Goal: Task Accomplishment & Management: Manage account settings

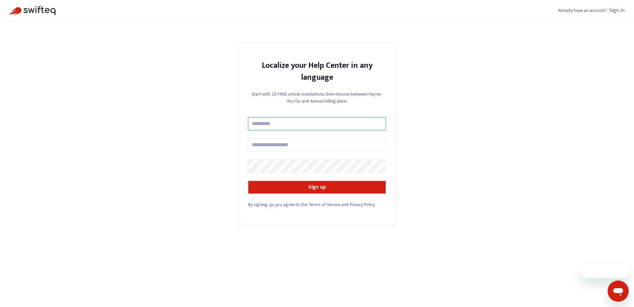
click at [303, 127] on input "text" at bounding box center [317, 123] width 138 height 13
click at [616, 15] on div "Already have an account? Sign in" at bounding box center [317, 10] width 634 height 21
click at [616, 12] on link "Sign in" at bounding box center [617, 10] width 16 height 9
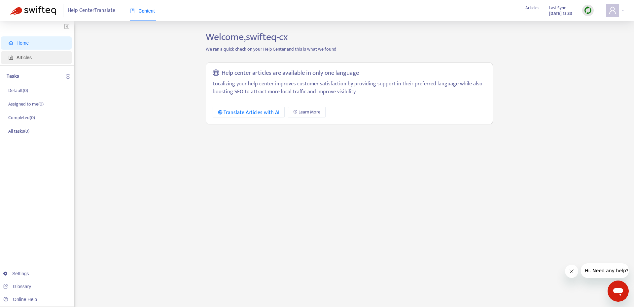
click at [30, 59] on span "Articles" at bounding box center [24, 57] width 15 height 5
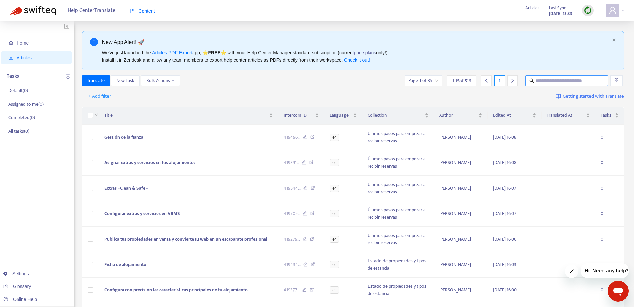
click at [546, 78] on input "text" at bounding box center [566, 80] width 63 height 7
type input "****"
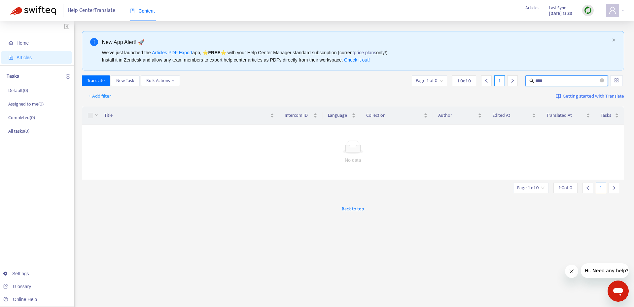
click at [583, 7] on div at bounding box center [588, 10] width 12 height 13
click at [584, 7] on img at bounding box center [588, 10] width 8 height 8
click at [603, 25] on link "Quick Sync" at bounding box center [602, 24] width 28 height 8
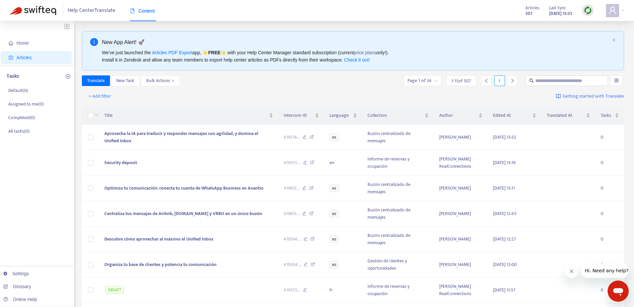
click at [205, 97] on div "+ Add filter Getting started with Translate" at bounding box center [353, 97] width 543 height 16
click at [334, 162] on td "en" at bounding box center [343, 162] width 38 height 25
click at [334, 162] on body "Help Center Translate Content Articles 507 Last Sync Oct 7, 2025 13:33 Home Art…" at bounding box center [317, 264] width 634 height 528
click at [183, 133] on span "Aprovecha la IA para traducir y responder mensajes con agilidad, y domina el Un…" at bounding box center [181, 136] width 154 height 15
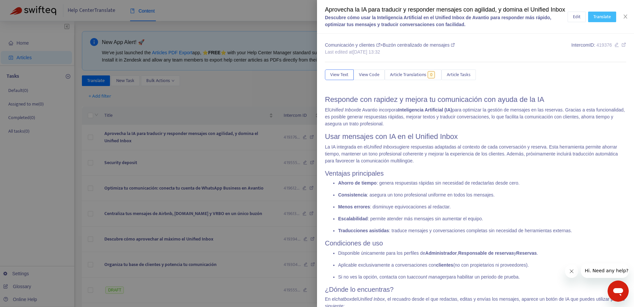
click at [595, 20] on span "Translate" at bounding box center [603, 16] width 18 height 7
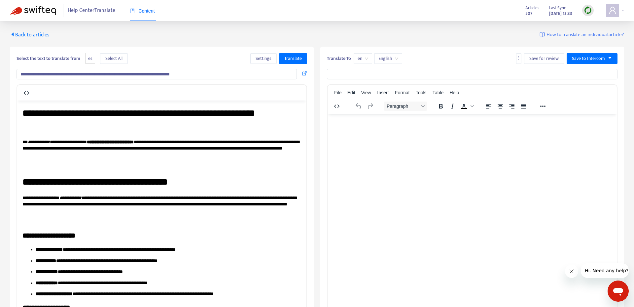
click at [394, 57] on span "English" at bounding box center [389, 59] width 20 height 10
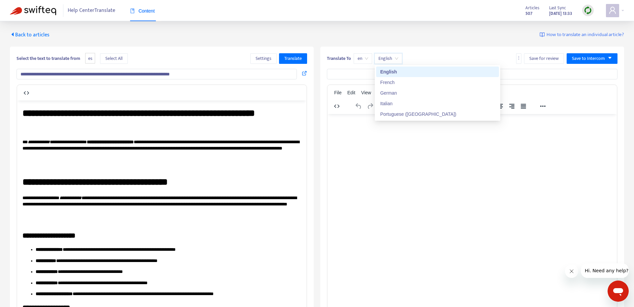
click at [394, 57] on span "English" at bounding box center [389, 59] width 20 height 10
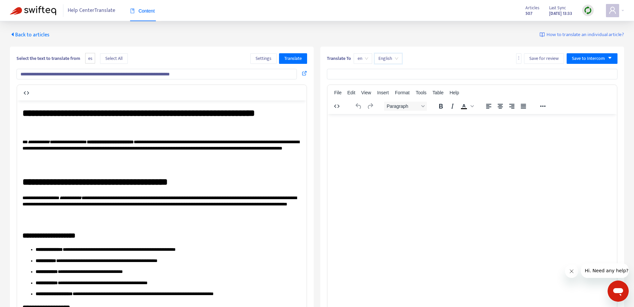
click at [394, 57] on span "English" at bounding box center [389, 59] width 20 height 10
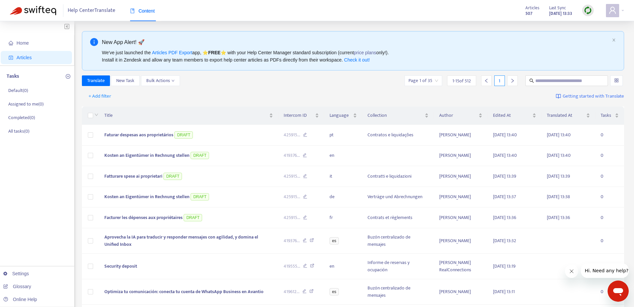
scroll to position [0, 0]
click at [124, 238] on span "Aprovecha la IA para traducir y responder mensajes con agilidad, y domina el Un…" at bounding box center [181, 240] width 154 height 15
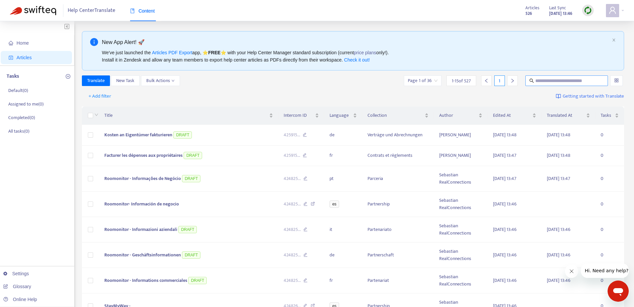
click at [549, 77] on span at bounding box center [566, 80] width 83 height 11
click at [545, 80] on input "text" at bounding box center [566, 80] width 63 height 7
type input "******"
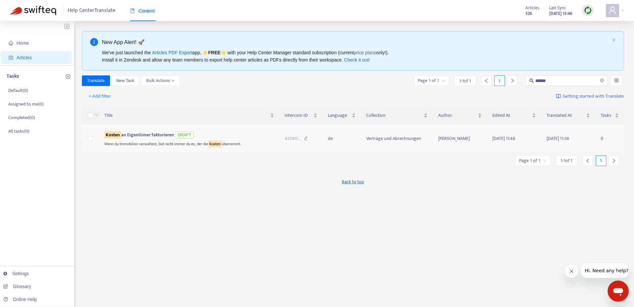
click at [154, 134] on span "Kosten an Eigentümer fakturieren" at bounding box center [139, 135] width 70 height 8
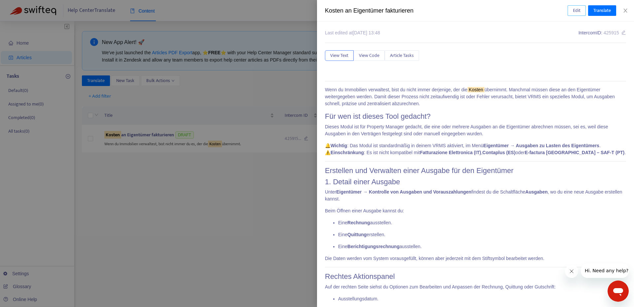
click at [577, 11] on span "Edit" at bounding box center [577, 10] width 8 height 7
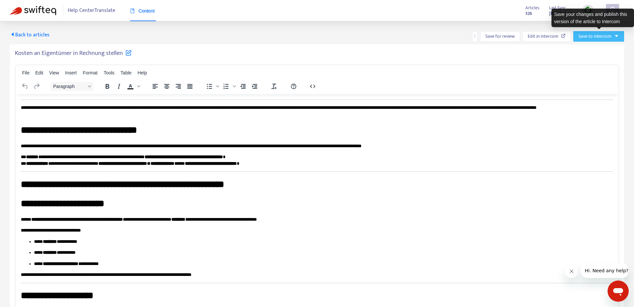
click at [609, 36] on span "Save to Intercom" at bounding box center [595, 36] width 33 height 7
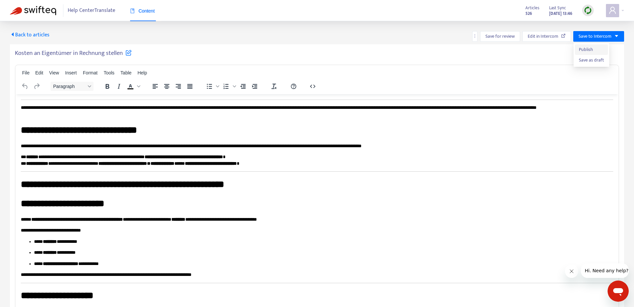
click at [588, 48] on span "Publish" at bounding box center [591, 49] width 25 height 7
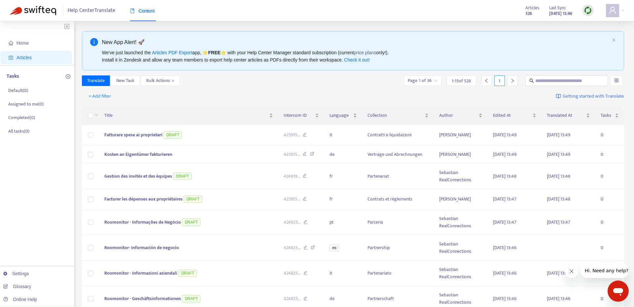
click at [21, 61] on span "Articles" at bounding box center [38, 57] width 58 height 13
click at [22, 57] on span "Articles" at bounding box center [24, 57] width 15 height 5
click at [556, 77] on input "text" at bounding box center [566, 80] width 63 height 7
type input "******"
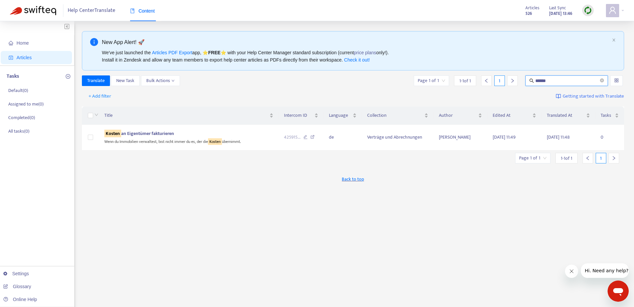
click at [576, 81] on input "******" at bounding box center [566, 80] width 63 height 7
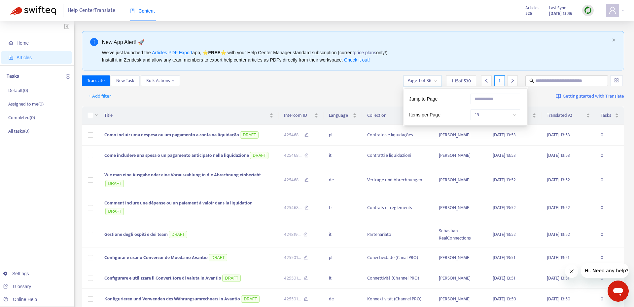
click at [434, 79] on input "search" at bounding box center [423, 81] width 30 height 10
click at [501, 91] on div "Jump to Page Items per Page 15" at bounding box center [465, 107] width 123 height 36
click at [498, 95] on input "text" at bounding box center [496, 98] width 50 height 11
click at [389, 89] on div "+ Add filter Getting started with Translate" at bounding box center [353, 97] width 543 height 16
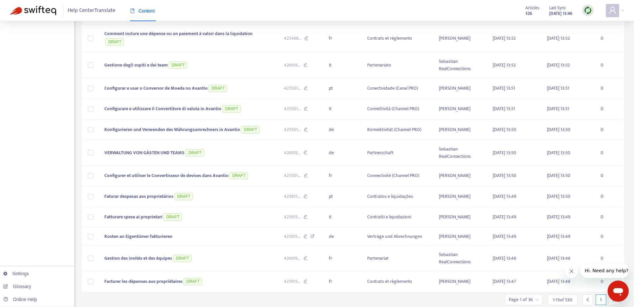
scroll to position [184, 0]
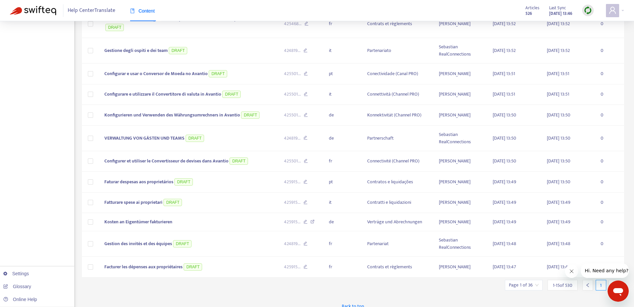
click at [537, 280] on input "search" at bounding box center [524, 285] width 30 height 10
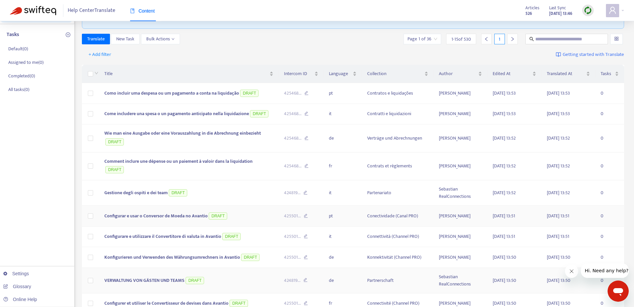
scroll to position [45, 0]
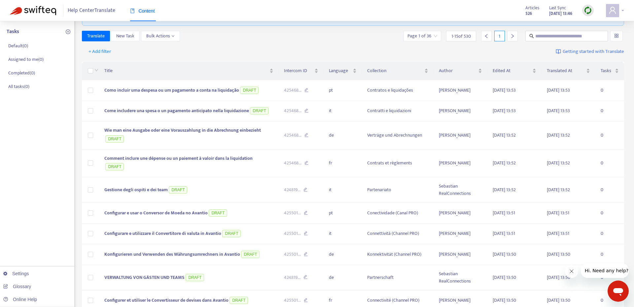
click at [615, 11] on icon "user" at bounding box center [613, 10] width 8 height 8
click at [617, 15] on span at bounding box center [612, 10] width 13 height 13
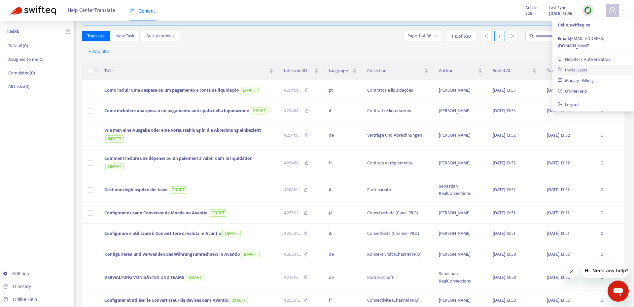
click at [588, 66] on link "Invite Users" at bounding box center [573, 70] width 30 height 8
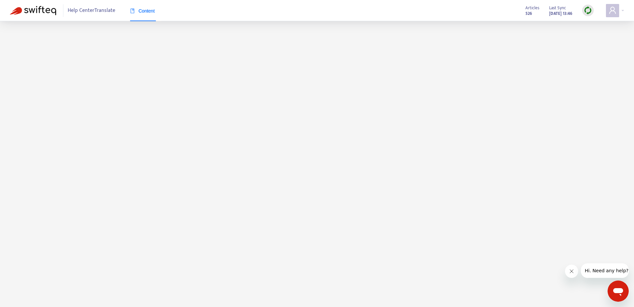
scroll to position [0, 0]
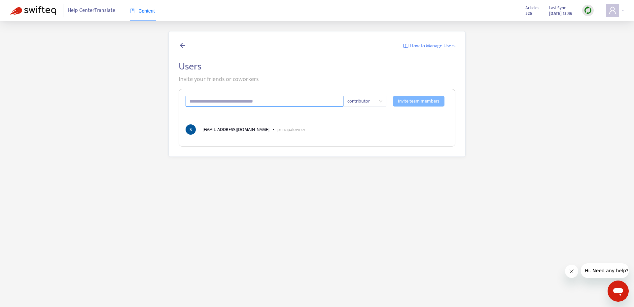
click at [230, 99] on input "text" at bounding box center [265, 101] width 158 height 11
click at [365, 98] on span "contributor" at bounding box center [364, 101] width 35 height 10
click at [365, 102] on span "contributor" at bounding box center [364, 101] width 35 height 10
click at [293, 100] on input "text" at bounding box center [265, 101] width 158 height 11
click at [279, 100] on input "text" at bounding box center [265, 101] width 158 height 11
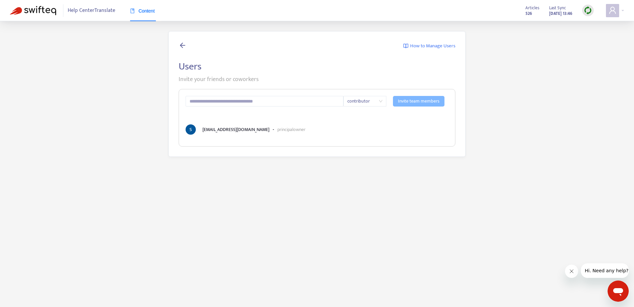
click at [386, 174] on main "How to Manage Users Users Invite your friends or coworkers contributor Invite t…" at bounding box center [317, 174] width 634 height 307
click at [266, 106] on input "text" at bounding box center [265, 101] width 158 height 11
click at [266, 187] on main "How to Manage Users Users Invite your friends or coworkers contributor Invite t…" at bounding box center [317, 174] width 634 height 307
click at [268, 100] on input "text" at bounding box center [265, 101] width 158 height 11
click at [344, 103] on div "contributor" at bounding box center [365, 101] width 43 height 11
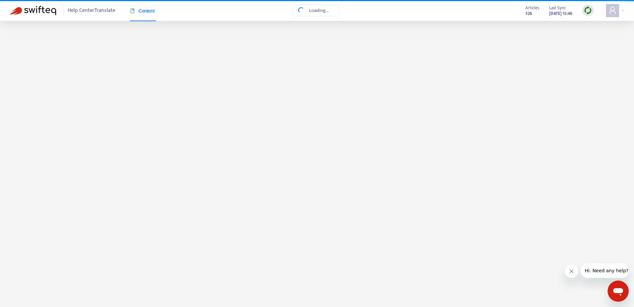
scroll to position [21, 0]
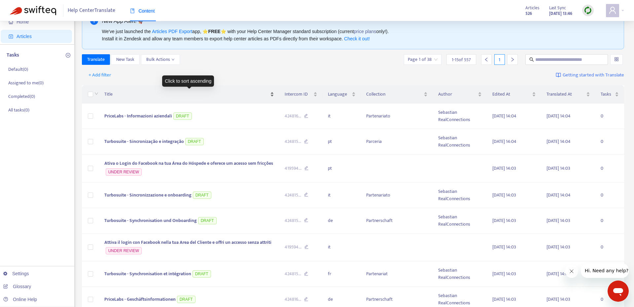
click at [272, 94] on div "Title" at bounding box center [189, 94] width 170 height 7
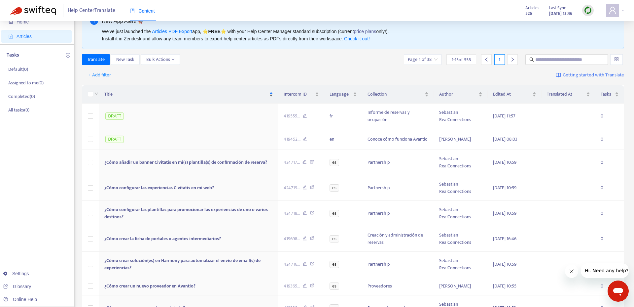
click at [272, 94] on div "Title" at bounding box center [188, 94] width 169 height 7
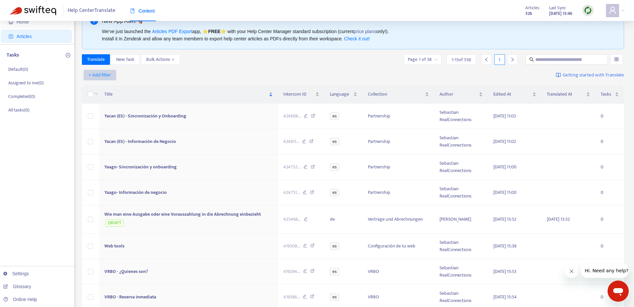
click at [105, 74] on span "+ Add filter" at bounding box center [100, 75] width 23 height 8
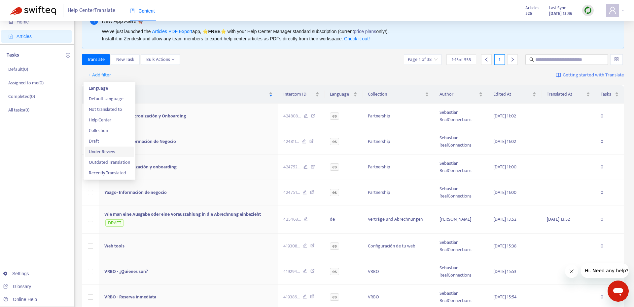
click at [107, 150] on span "Under Review" at bounding box center [109, 151] width 41 height 7
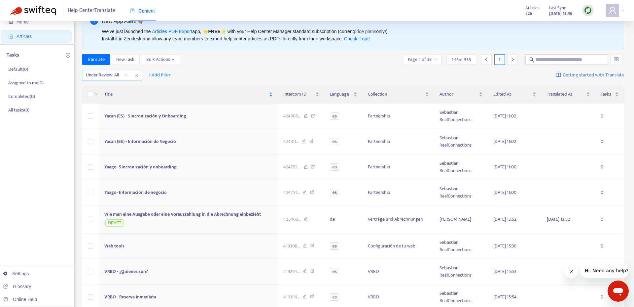
click at [119, 78] on input "search" at bounding box center [107, 75] width 42 height 10
click at [105, 99] on div "No" at bounding box center [145, 98] width 115 height 7
click at [111, 77] on span "Under Review :" at bounding box center [99, 75] width 34 height 10
click at [145, 73] on span "No" at bounding box center [141, 75] width 12 height 10
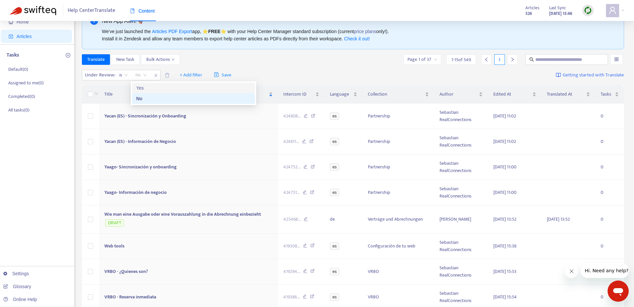
click at [159, 89] on div "Yes" at bounding box center [193, 87] width 115 height 7
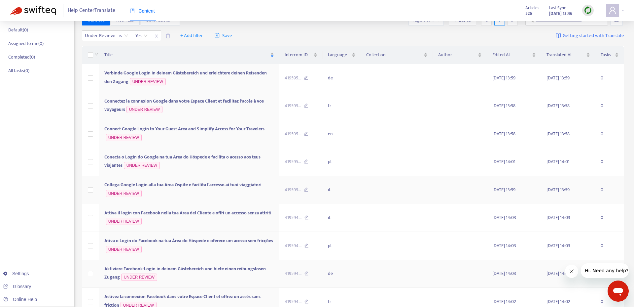
scroll to position [0, 0]
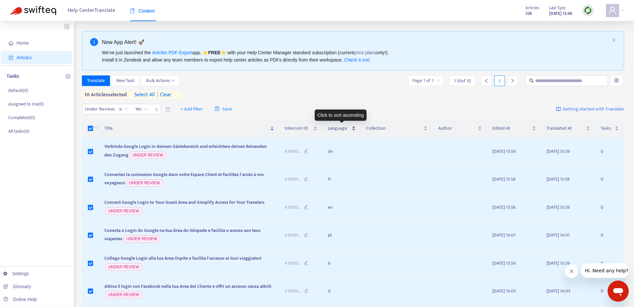
click at [336, 131] on span "Language" at bounding box center [339, 128] width 22 height 7
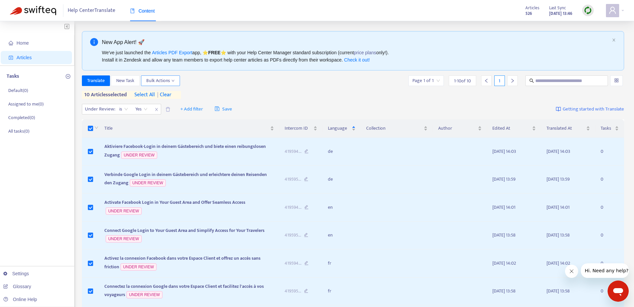
click at [168, 83] on span "Bulk Actions" at bounding box center [160, 80] width 28 height 7
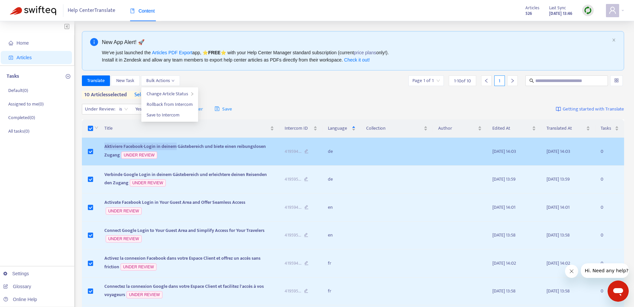
drag, startPoint x: 103, startPoint y: 145, endPoint x: 176, endPoint y: 146, distance: 72.3
click at [176, 146] on td "Aktiviere Facebook-Login in deinem Gästebereich und biete einen reibungslosen Z…" at bounding box center [189, 151] width 180 height 28
copy span "Aktiviere Facebook-Login in deinem"
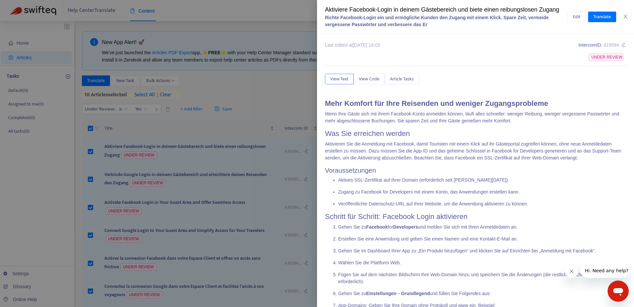
click at [247, 107] on div at bounding box center [317, 153] width 634 height 307
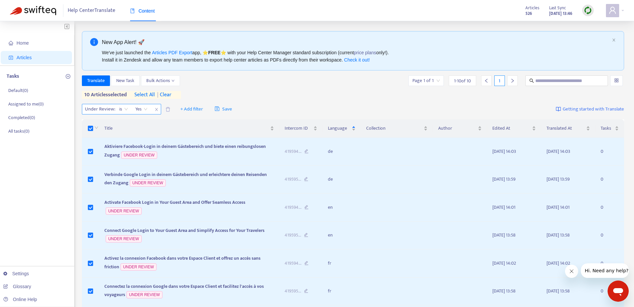
click at [156, 109] on icon "close" at bounding box center [156, 109] width 3 height 3
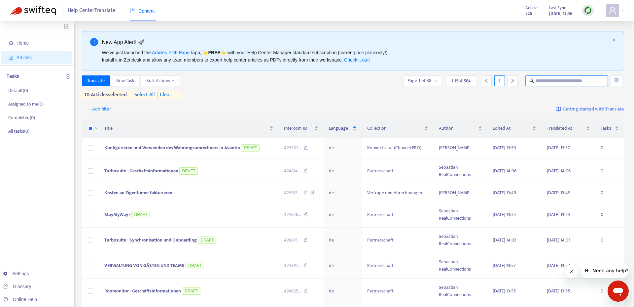
click at [566, 83] on input "text" at bounding box center [566, 80] width 63 height 7
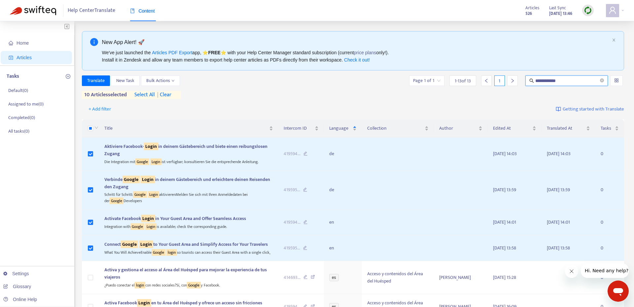
click at [170, 93] on span "| clear" at bounding box center [163, 95] width 17 height 8
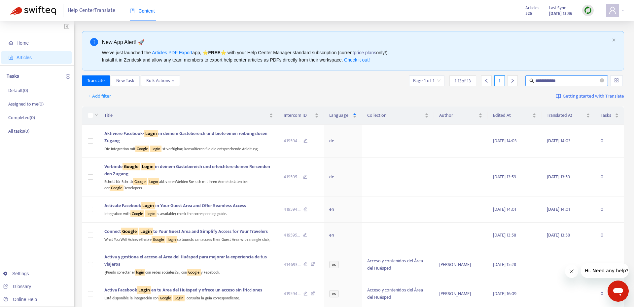
click at [542, 78] on input "**********" at bounding box center [566, 80] width 63 height 7
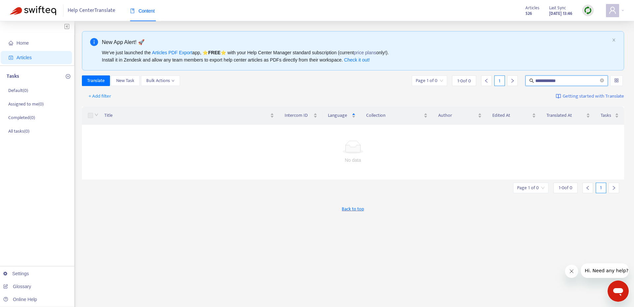
click at [561, 81] on input "**********" at bounding box center [566, 80] width 63 height 7
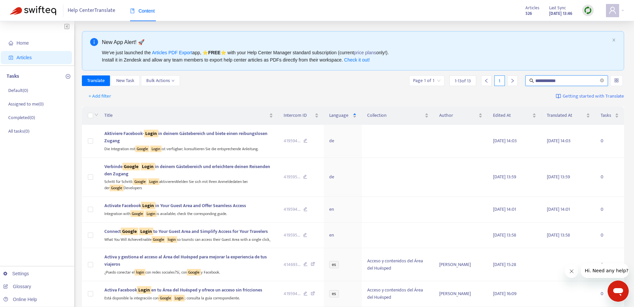
click at [571, 82] on input "**********" at bounding box center [566, 80] width 63 height 7
type input "**********"
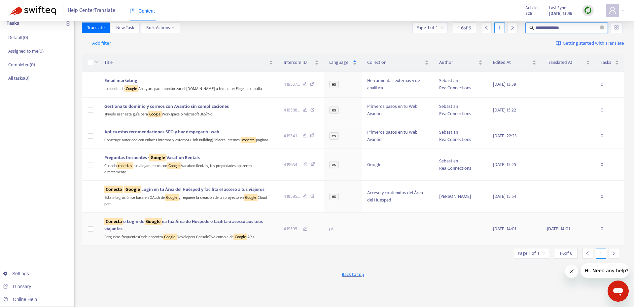
scroll to position [63, 0]
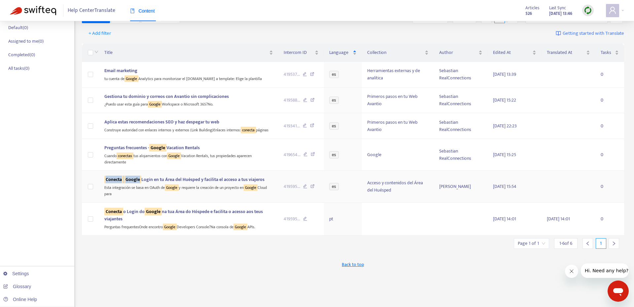
drag, startPoint x: 102, startPoint y: 180, endPoint x: 140, endPoint y: 178, distance: 38.3
click at [140, 178] on td "Conecta Google Login en tu Área del Huésped y facilita el acceso a tus viajeros…" at bounding box center [189, 186] width 180 height 32
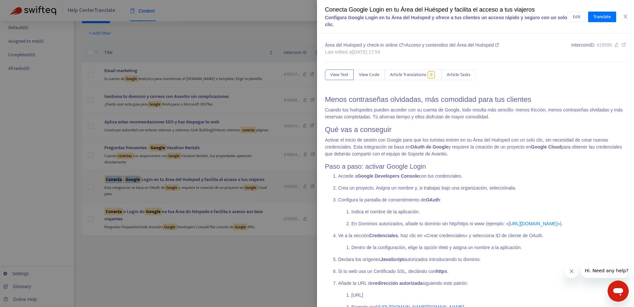
copy span "Conecta Google"
click at [127, 254] on div at bounding box center [317, 153] width 634 height 307
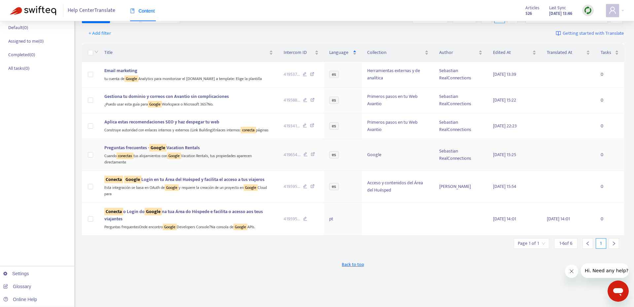
scroll to position [0, 0]
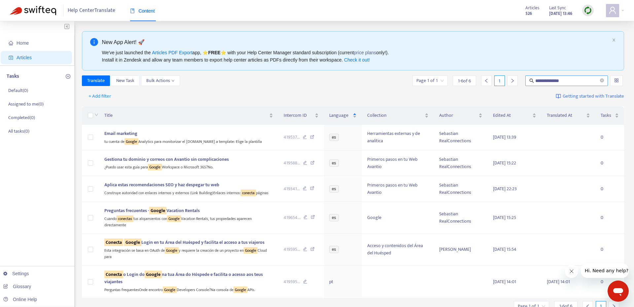
click at [543, 81] on input "**********" at bounding box center [566, 80] width 63 height 7
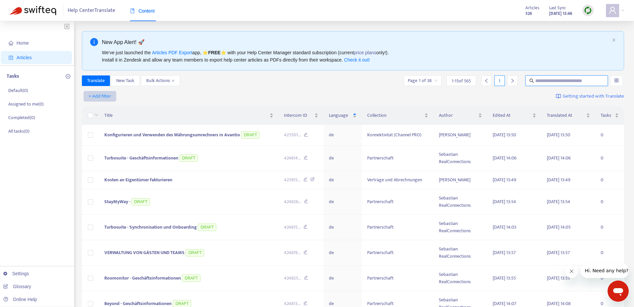
click at [108, 97] on span "+ Add filter" at bounding box center [100, 96] width 23 height 8
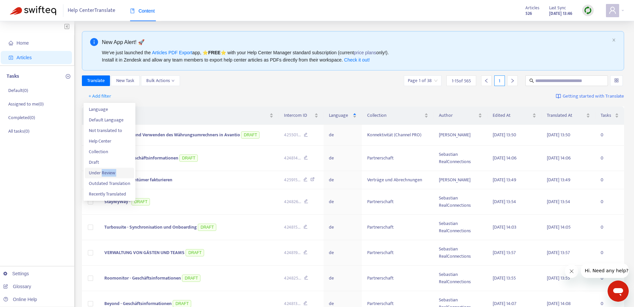
drag, startPoint x: 101, startPoint y: 178, endPoint x: 100, endPoint y: 172, distance: 6.0
click at [101, 171] on ul "Language Default Language Not translated to Help Center Collection Draft Under …" at bounding box center [110, 152] width 52 height 98
click at [100, 172] on span "Under Review" at bounding box center [109, 172] width 41 height 7
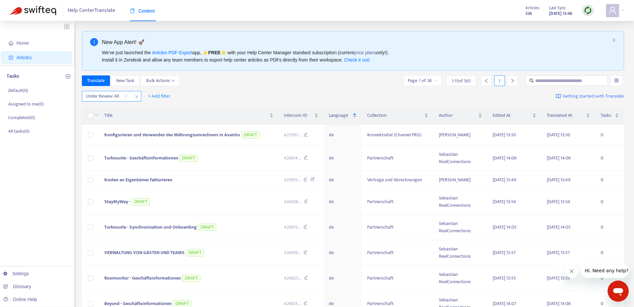
click at [129, 95] on div "Under Review: All" at bounding box center [106, 96] width 49 height 10
click at [113, 112] on div "Yes" at bounding box center [145, 108] width 115 height 7
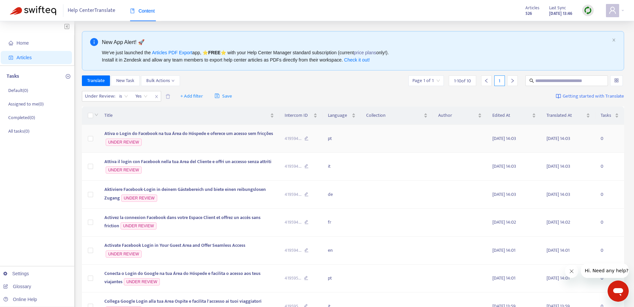
click at [167, 145] on td "Ativa o Login do Facebook na tua Área do Hóspede e oferece um acesso sem fricçõ…" at bounding box center [189, 139] width 180 height 28
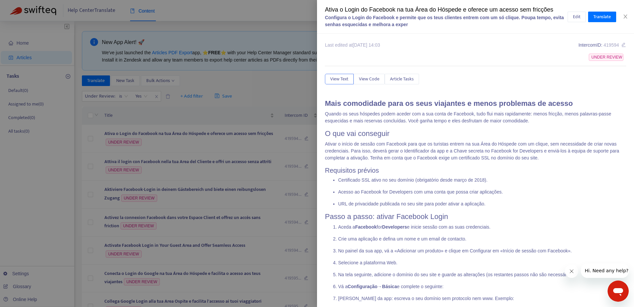
click at [623, 46] on icon at bounding box center [624, 44] width 5 height 5
click at [517, 61] on div "UNDER REVIEW" at bounding box center [475, 57] width 301 height 11
click at [280, 92] on div at bounding box center [317, 153] width 634 height 307
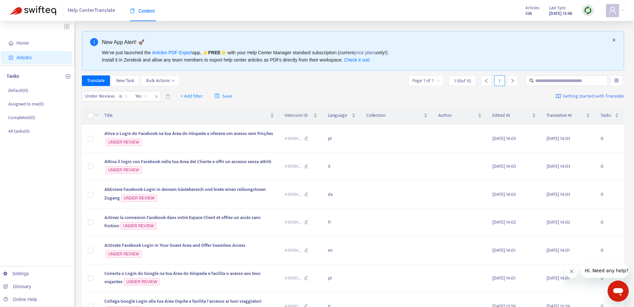
click at [614, 40] on icon "close" at bounding box center [614, 40] width 4 height 4
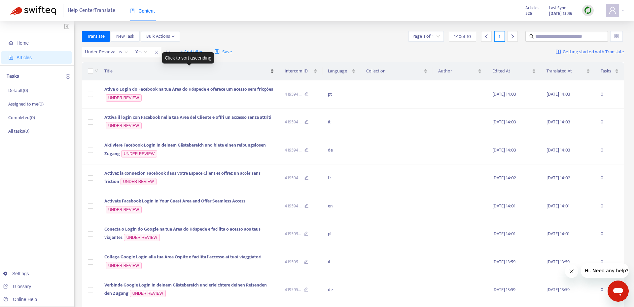
click at [191, 67] on div "Title" at bounding box center [189, 70] width 170 height 7
click at [172, 96] on td "Ativa o Login do Facebook na tua Área do Hóspede e oferece um acesso sem fricçõ…" at bounding box center [189, 94] width 180 height 28
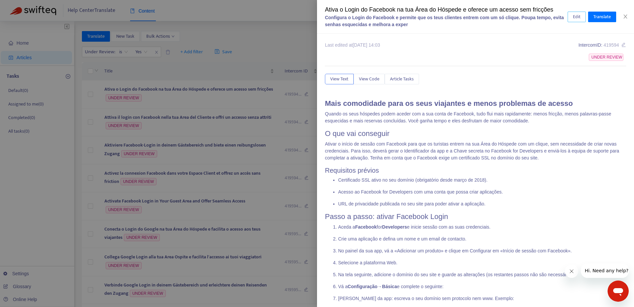
click at [578, 13] on span "Edit" at bounding box center [577, 16] width 8 height 7
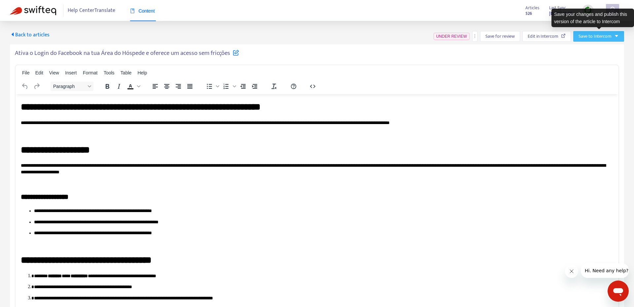
click at [610, 38] on span "Save to Intercom" at bounding box center [595, 36] width 33 height 7
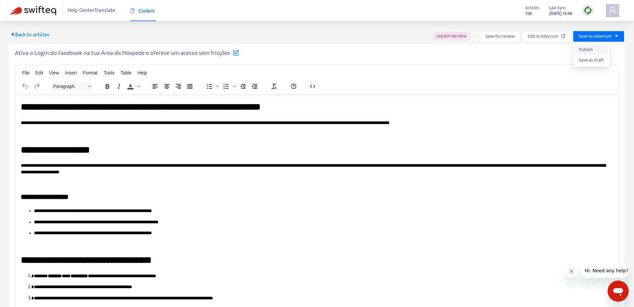
click at [588, 47] on span "Publish" at bounding box center [591, 49] width 25 height 7
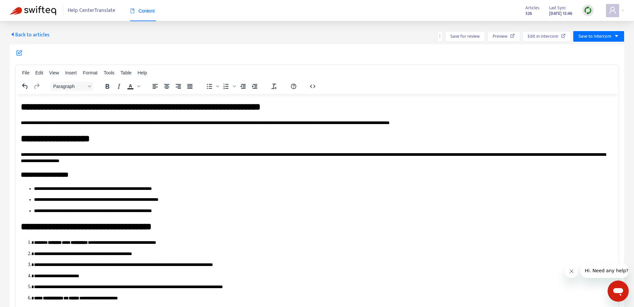
click at [36, 35] on span "Back to articles" at bounding box center [30, 34] width 40 height 9
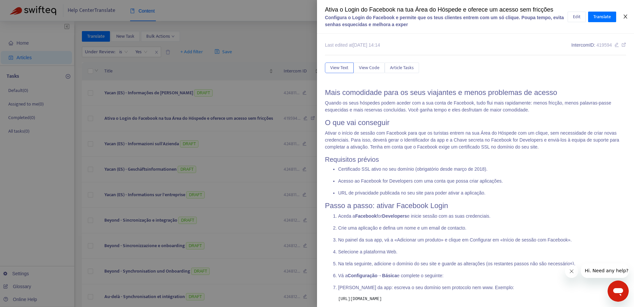
click at [625, 17] on icon "close" at bounding box center [625, 16] width 5 height 5
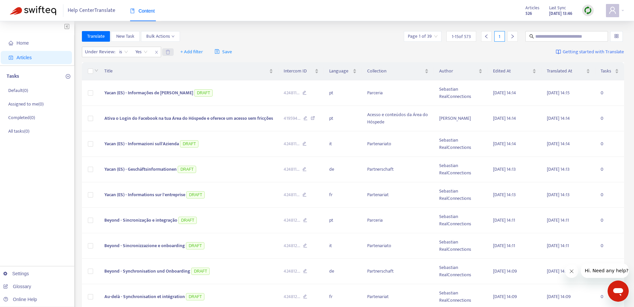
click at [169, 52] on icon "delete" at bounding box center [168, 52] width 4 height 4
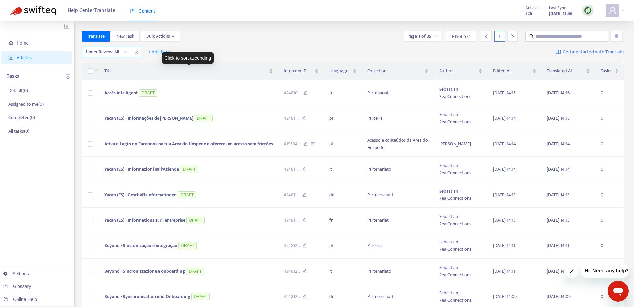
click at [122, 49] on input "search" at bounding box center [107, 52] width 42 height 10
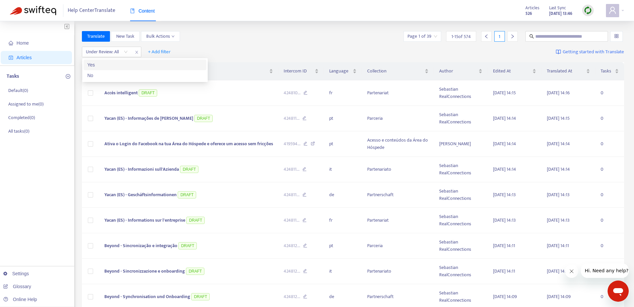
click at [118, 64] on div "Yes" at bounding box center [145, 64] width 115 height 7
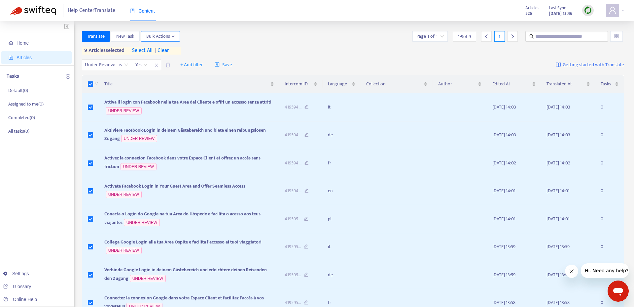
click at [170, 38] on span "Bulk Actions" at bounding box center [160, 36] width 28 height 7
click at [204, 50] on span "Published" at bounding box center [210, 51] width 19 height 8
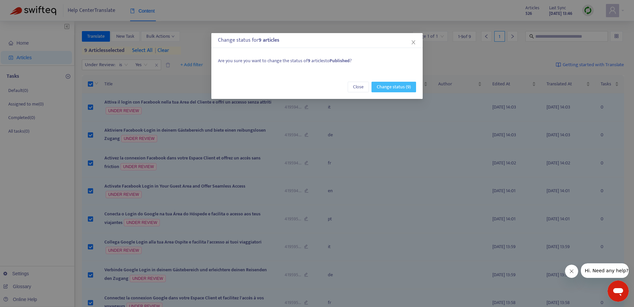
click at [403, 84] on span "Change status (9)" at bounding box center [394, 86] width 34 height 7
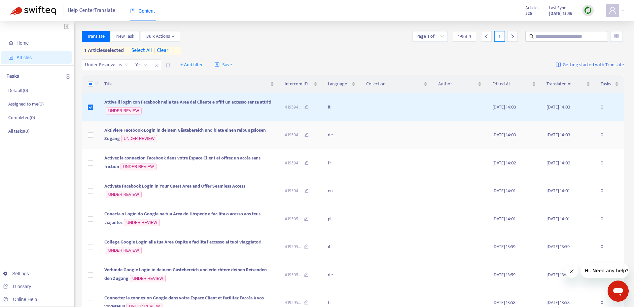
click at [88, 129] on td at bounding box center [90, 135] width 17 height 28
click at [87, 136] on td at bounding box center [90, 135] width 17 height 28
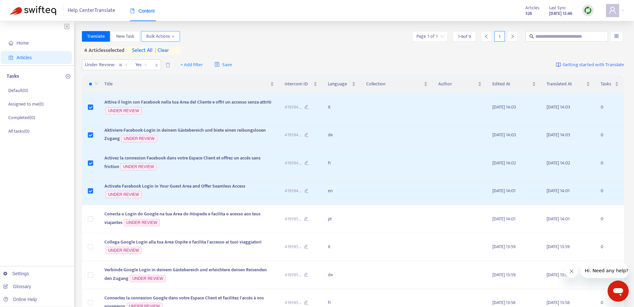
click at [169, 40] on span "Bulk Actions" at bounding box center [160, 36] width 28 height 7
click at [219, 52] on span "Published" at bounding box center [210, 51] width 19 height 8
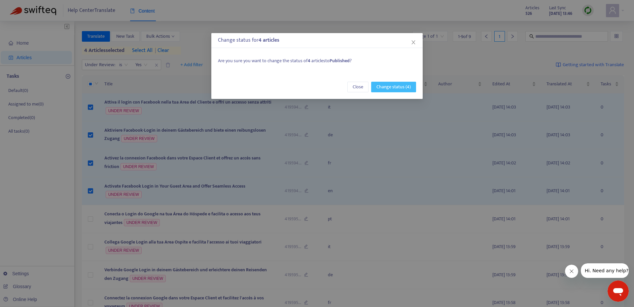
click at [386, 87] on span "Change status (4)" at bounding box center [394, 86] width 34 height 7
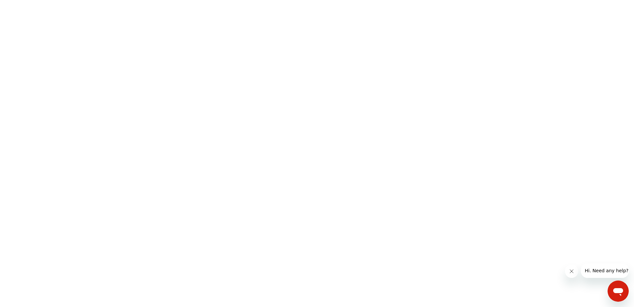
click at [267, 0] on html at bounding box center [317, 0] width 634 height 0
click at [568, 273] on button "Cerrar mensaje de la compañía" at bounding box center [571, 270] width 13 height 13
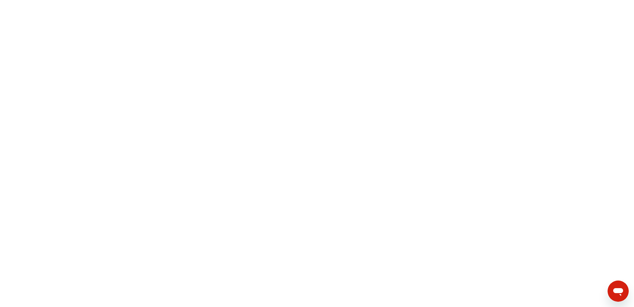
click at [105, 0] on html at bounding box center [317, 0] width 634 height 0
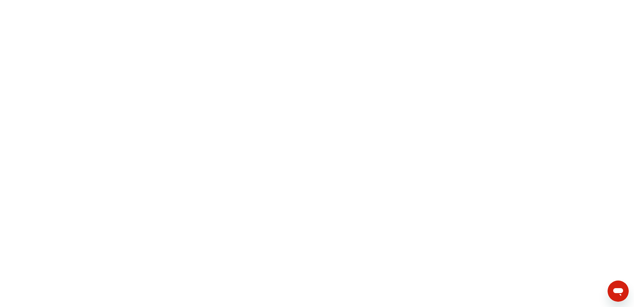
click at [105, 0] on html at bounding box center [317, 0] width 634 height 0
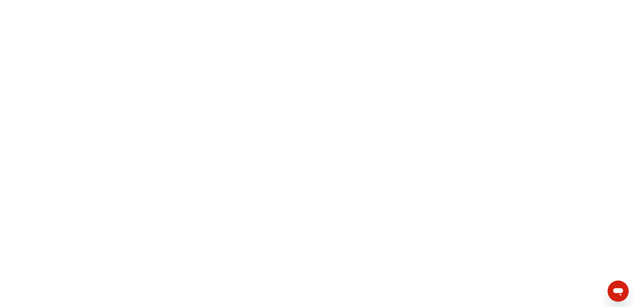
click at [105, 0] on html at bounding box center [317, 0] width 634 height 0
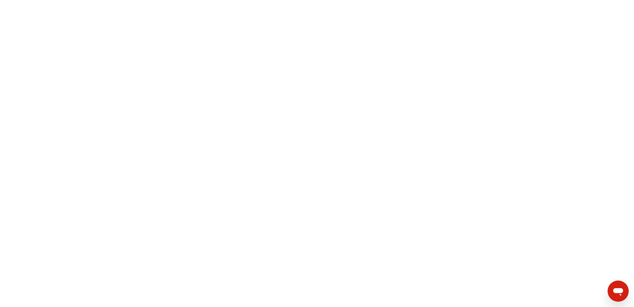
click at [105, 0] on html at bounding box center [317, 0] width 634 height 0
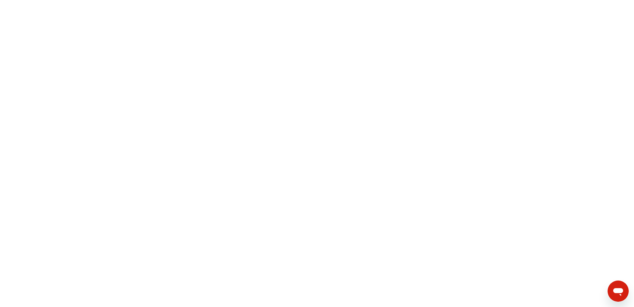
click at [105, 0] on html at bounding box center [317, 0] width 634 height 0
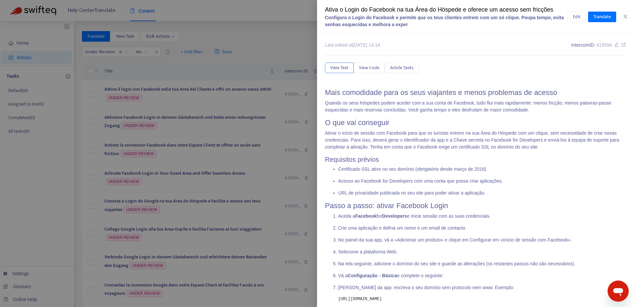
click at [627, 20] on div "Ativa o Login do Facebook na tua Área do Hóspede e oferece um acesso sem fricçõ…" at bounding box center [475, 17] width 317 height 34
click at [627, 17] on icon "close" at bounding box center [625, 16] width 5 height 5
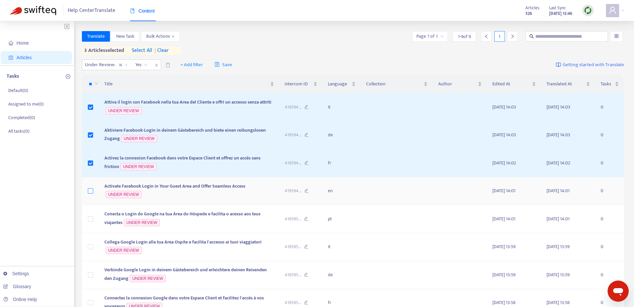
click at [88, 194] on label at bounding box center [90, 190] width 5 height 7
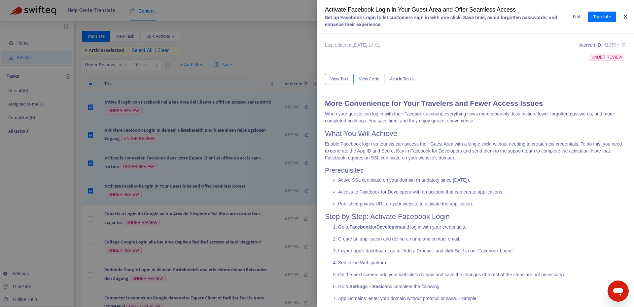
click at [627, 14] on icon "close" at bounding box center [625, 16] width 5 height 5
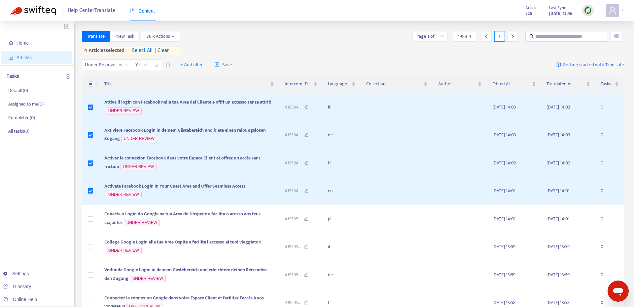
click at [23, 207] on div "Home Articles Tasks Default ( 0 ) Assigned to me ( 0 ) Completed ( 0 ) All task…" at bounding box center [37, 219] width 74 height 396
click at [153, 64] on span "close" at bounding box center [156, 65] width 9 height 8
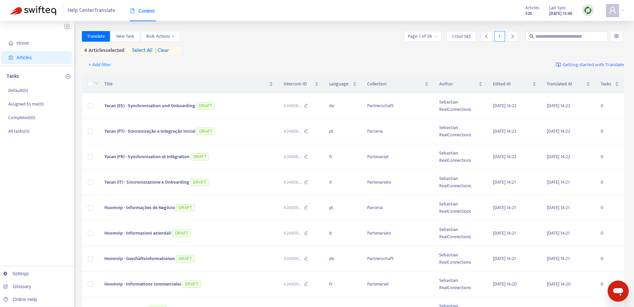
click at [166, 48] on span "| clear" at bounding box center [161, 51] width 17 height 8
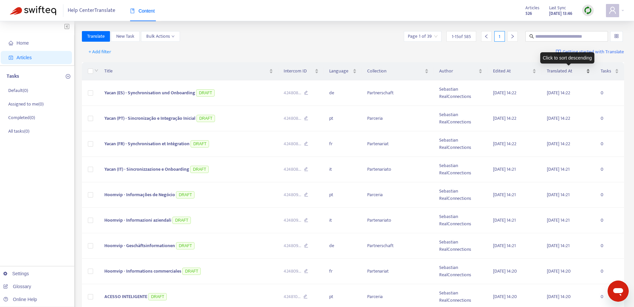
click at [561, 71] on span "Translated At" at bounding box center [566, 70] width 38 height 7
click at [564, 68] on span "Translated At" at bounding box center [566, 70] width 38 height 7
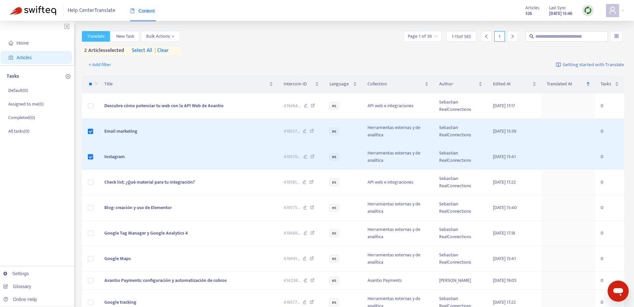
click at [99, 39] on span "Translate" at bounding box center [96, 36] width 18 height 7
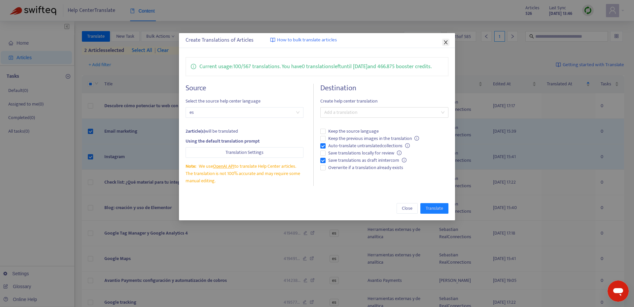
click at [446, 43] on icon "close" at bounding box center [446, 42] width 4 height 4
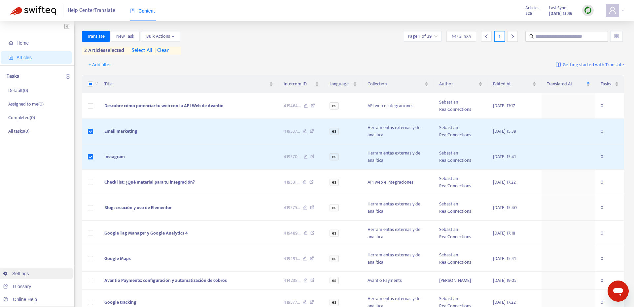
click at [25, 273] on link "Settings" at bounding box center [16, 273] width 26 height 5
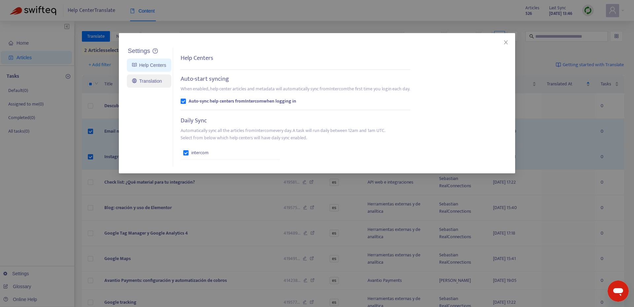
click at [152, 78] on link "Translation" at bounding box center [147, 80] width 30 height 5
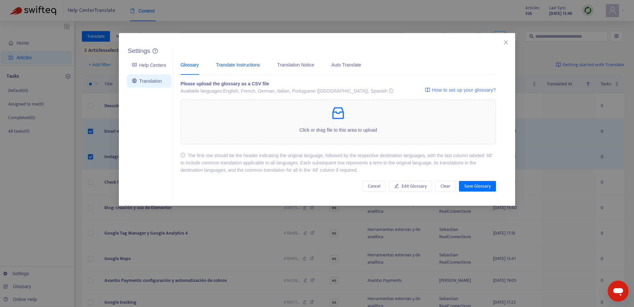
click at [252, 67] on div "Translate Instructions" at bounding box center [238, 64] width 44 height 7
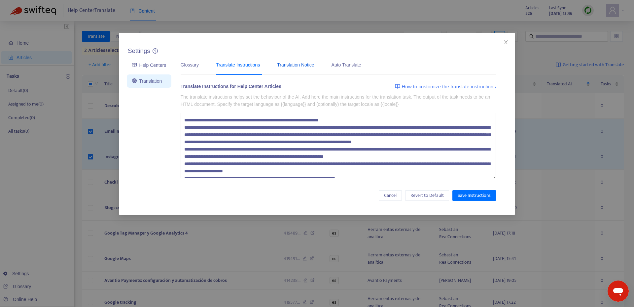
click at [287, 61] on div "Translation Notice" at bounding box center [295, 64] width 37 height 7
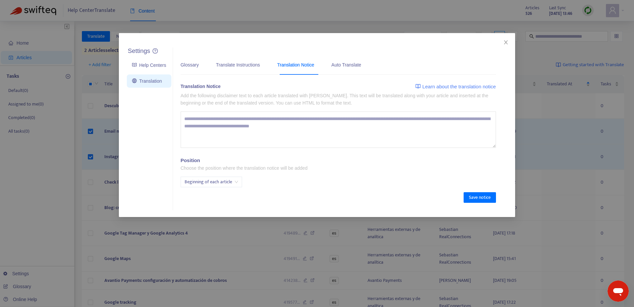
click at [333, 61] on div "Glossary Translate Instructions Translation Notice Auto Translate" at bounding box center [274, 64] width 187 height 20
click at [339, 63] on div "Auto Translate" at bounding box center [347, 64] width 30 height 7
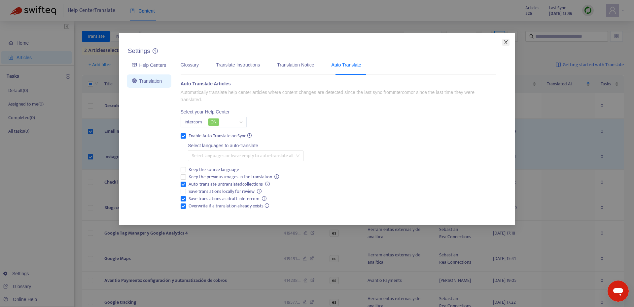
click at [506, 41] on icon "close" at bounding box center [505, 42] width 5 height 5
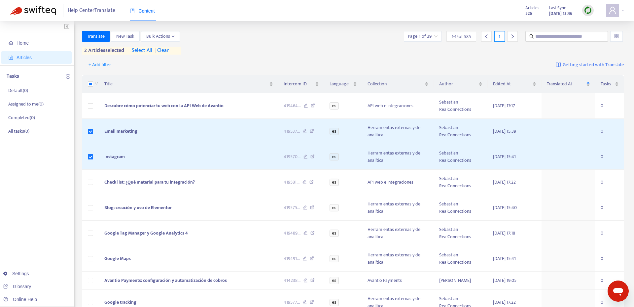
click at [27, 55] on span "Articles" at bounding box center [24, 57] width 15 height 5
click at [168, 51] on span "| clear" at bounding box center [160, 51] width 17 height 8
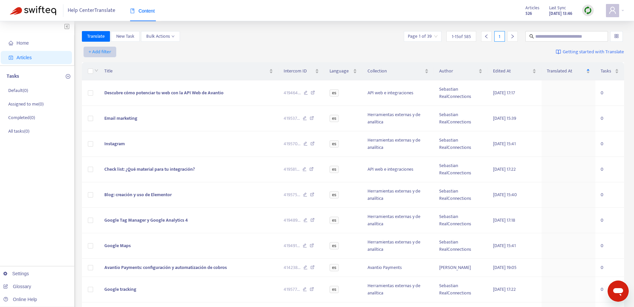
click at [101, 52] on span "+ Add filter" at bounding box center [100, 52] width 23 height 8
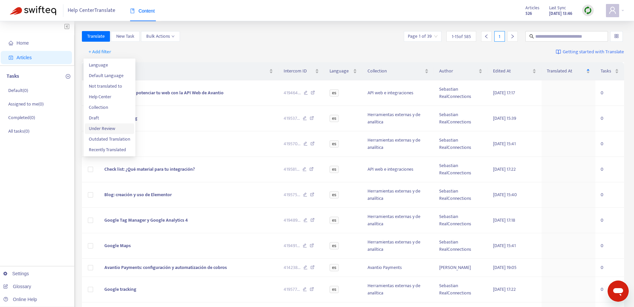
click at [104, 127] on span "Under Review" at bounding box center [109, 128] width 41 height 7
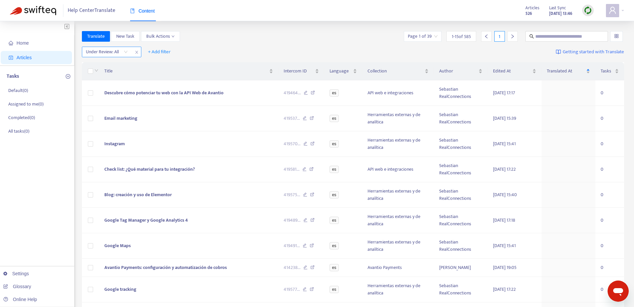
click at [130, 50] on div "Under Review: All" at bounding box center [106, 52] width 49 height 10
click at [118, 63] on div "Yes" at bounding box center [145, 64] width 115 height 7
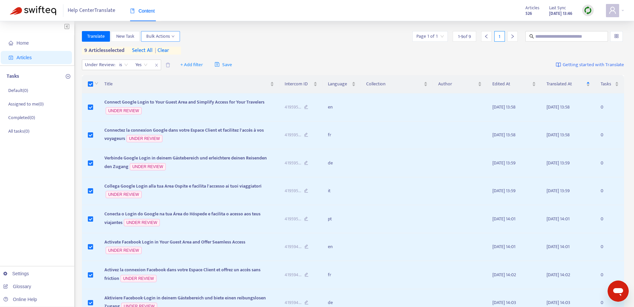
click at [163, 34] on span "Bulk Actions" at bounding box center [160, 36] width 28 height 7
click at [182, 49] on span "Change Article Status" at bounding box center [168, 50] width 42 height 8
click at [180, 48] on span "Change Article Status" at bounding box center [168, 50] width 42 height 8
click at [214, 62] on span "Draft" at bounding box center [210, 61] width 19 height 7
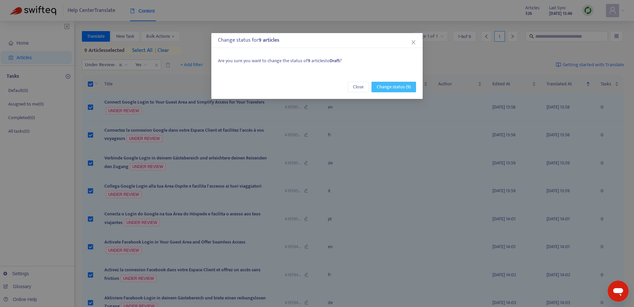
click at [394, 84] on span "Change status (9)" at bounding box center [394, 86] width 34 height 7
click at [415, 42] on icon "close" at bounding box center [413, 42] width 5 height 5
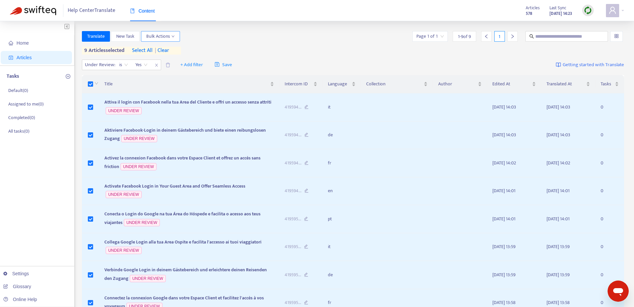
click at [171, 37] on span "Bulk Actions" at bounding box center [160, 36] width 28 height 7
click at [183, 50] on span "Change Article Status" at bounding box center [168, 50] width 42 height 8
click at [208, 59] on span "Draft" at bounding box center [206, 61] width 10 height 8
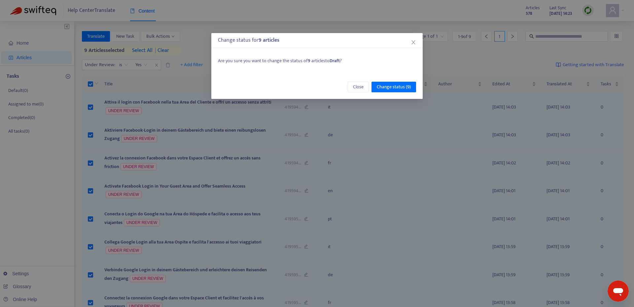
click at [408, 98] on div "Close Change status (9)" at bounding box center [316, 87] width 211 height 24
click at [408, 90] on span "Change status (9)" at bounding box center [394, 86] width 34 height 7
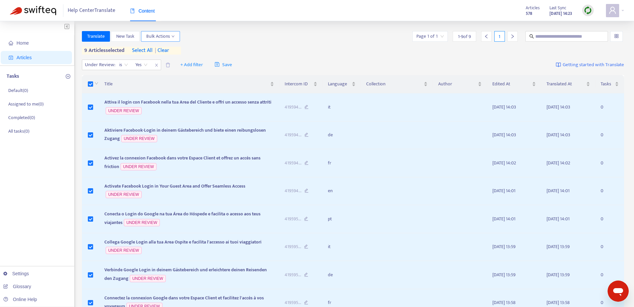
click at [160, 35] on span "Bulk Actions" at bounding box center [160, 36] width 28 height 7
click at [161, 68] on span "Save to Intercom" at bounding box center [163, 71] width 33 height 8
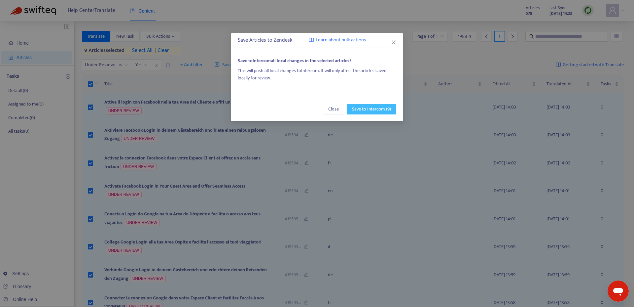
click at [363, 106] on span "Save to Intercom (9)" at bounding box center [371, 108] width 39 height 7
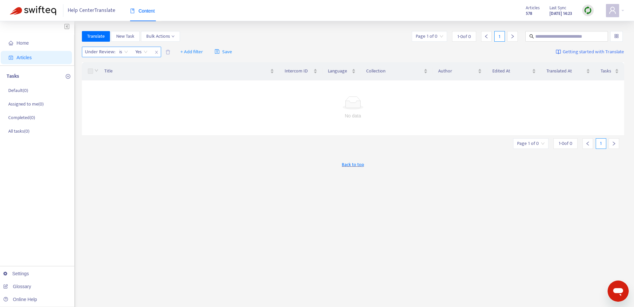
click at [143, 52] on span "Yes" at bounding box center [141, 52] width 12 height 10
click at [157, 52] on icon "close" at bounding box center [157, 52] width 4 height 4
